Goal: Find specific page/section: Locate a particular part of the current website

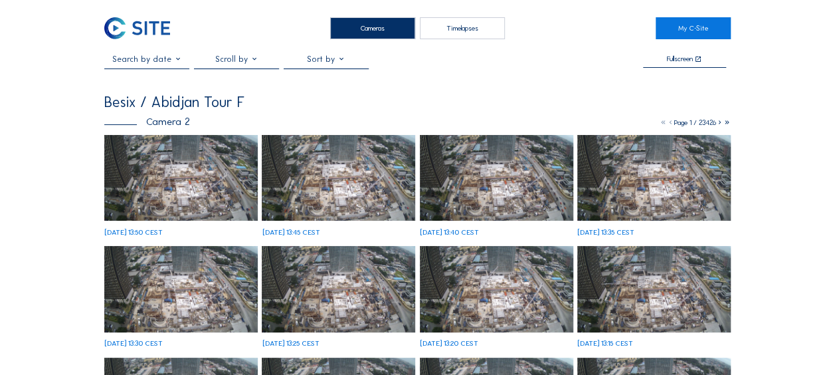
click at [184, 170] on img at bounding box center [180, 178] width 153 height 86
